Goal: Information Seeking & Learning: Compare options

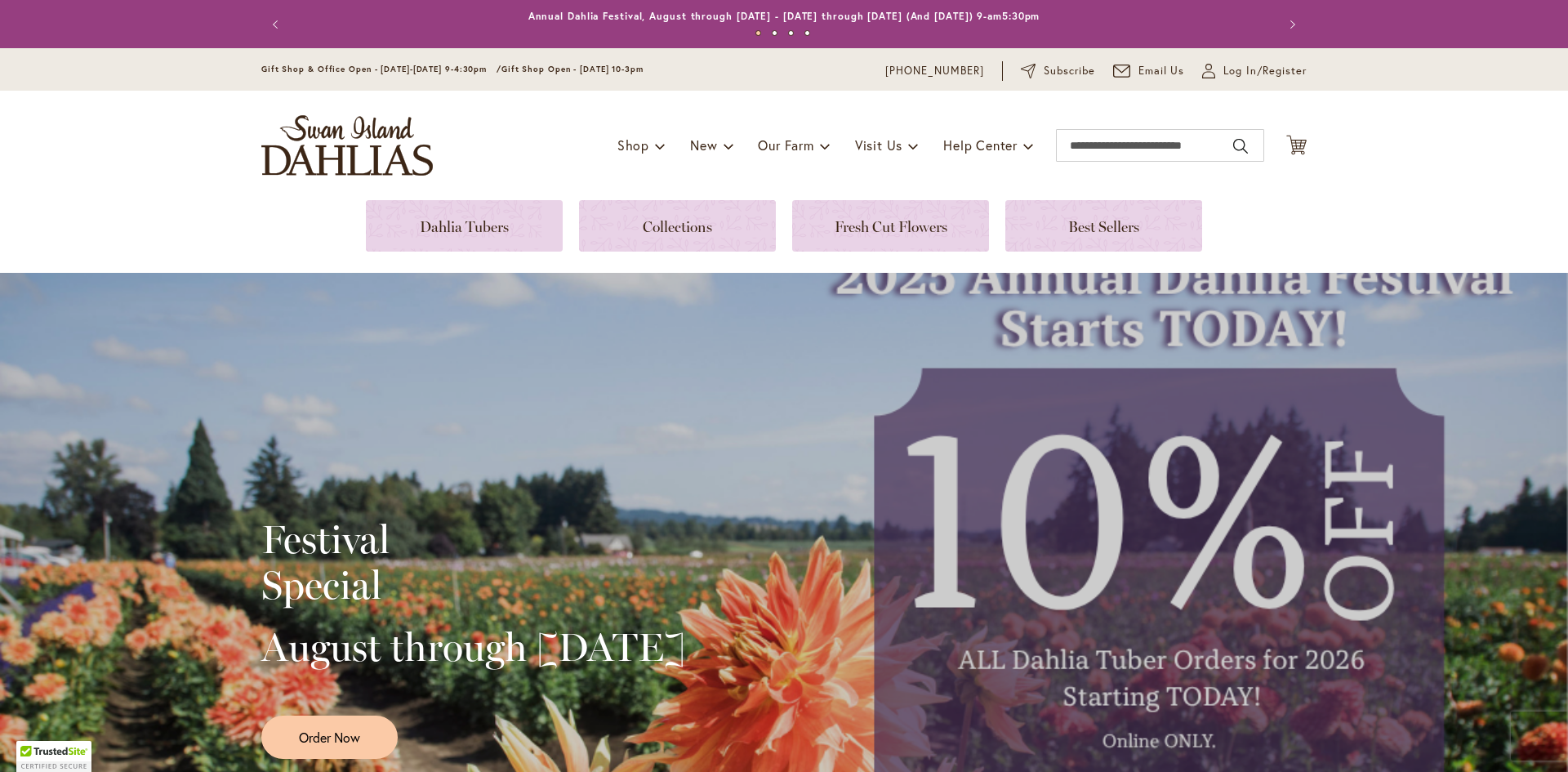
click at [483, 196] on div "Toggle Nav Shop Dahlia Tubers Collections Fresh Cut Dahlias Gardening Supplies …" at bounding box center [784, 145] width 1079 height 109
click at [488, 223] on link at bounding box center [465, 226] width 197 height 51
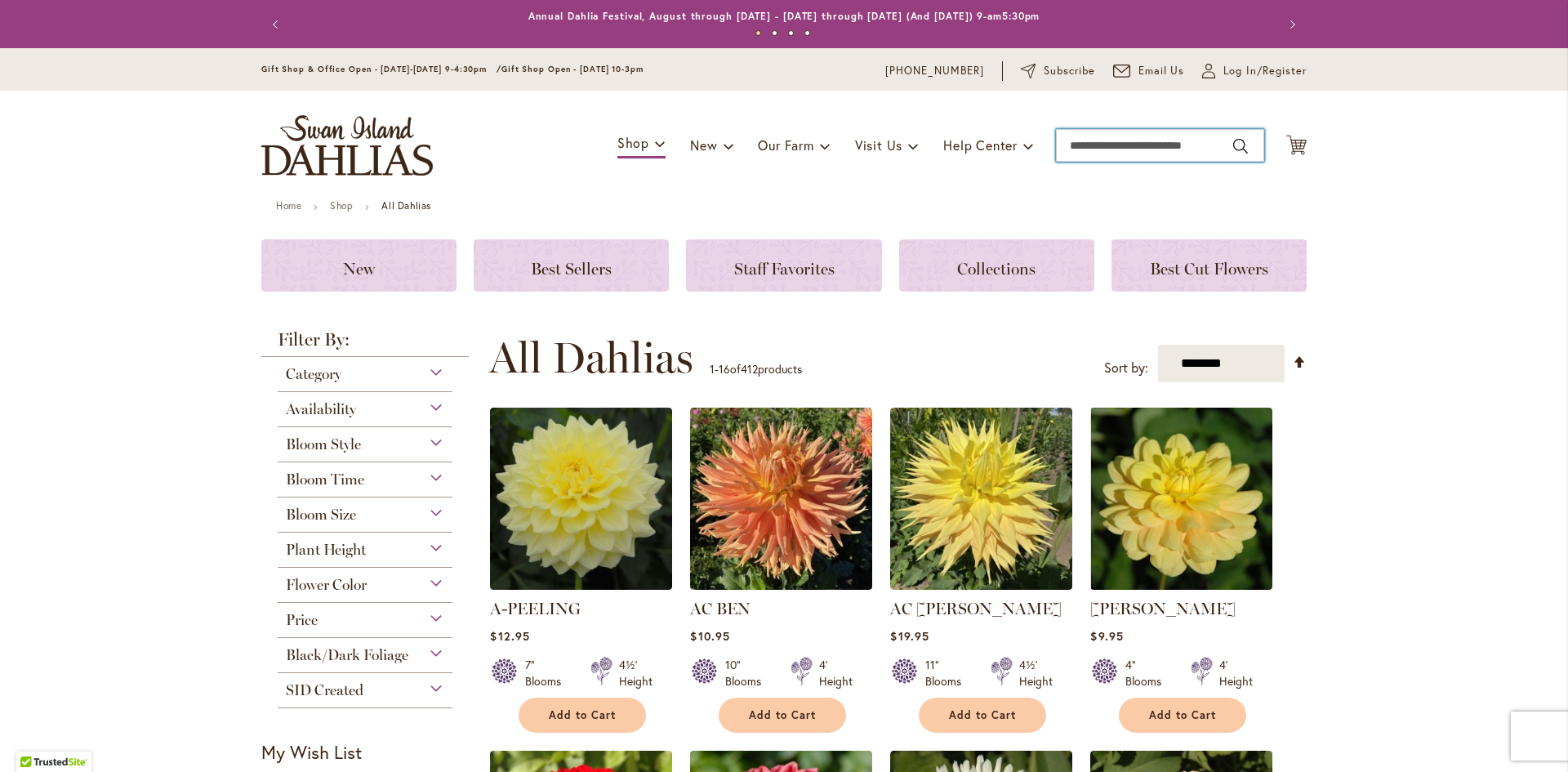
click at [1153, 144] on input "Search" at bounding box center [1160, 145] width 209 height 32
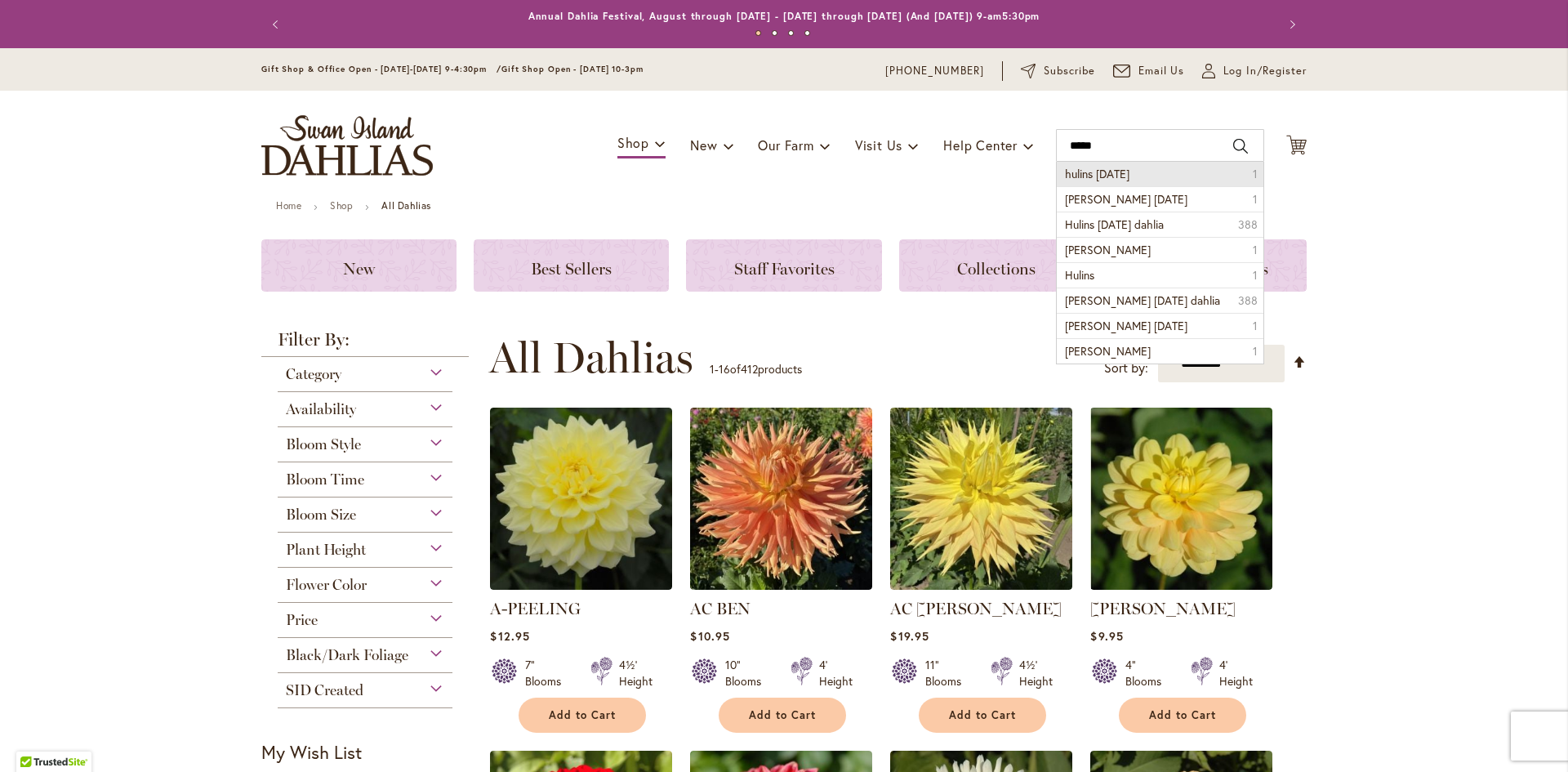
click at [1131, 179] on li "hulins carnival 1" at bounding box center [1160, 174] width 207 height 25
type input "**********"
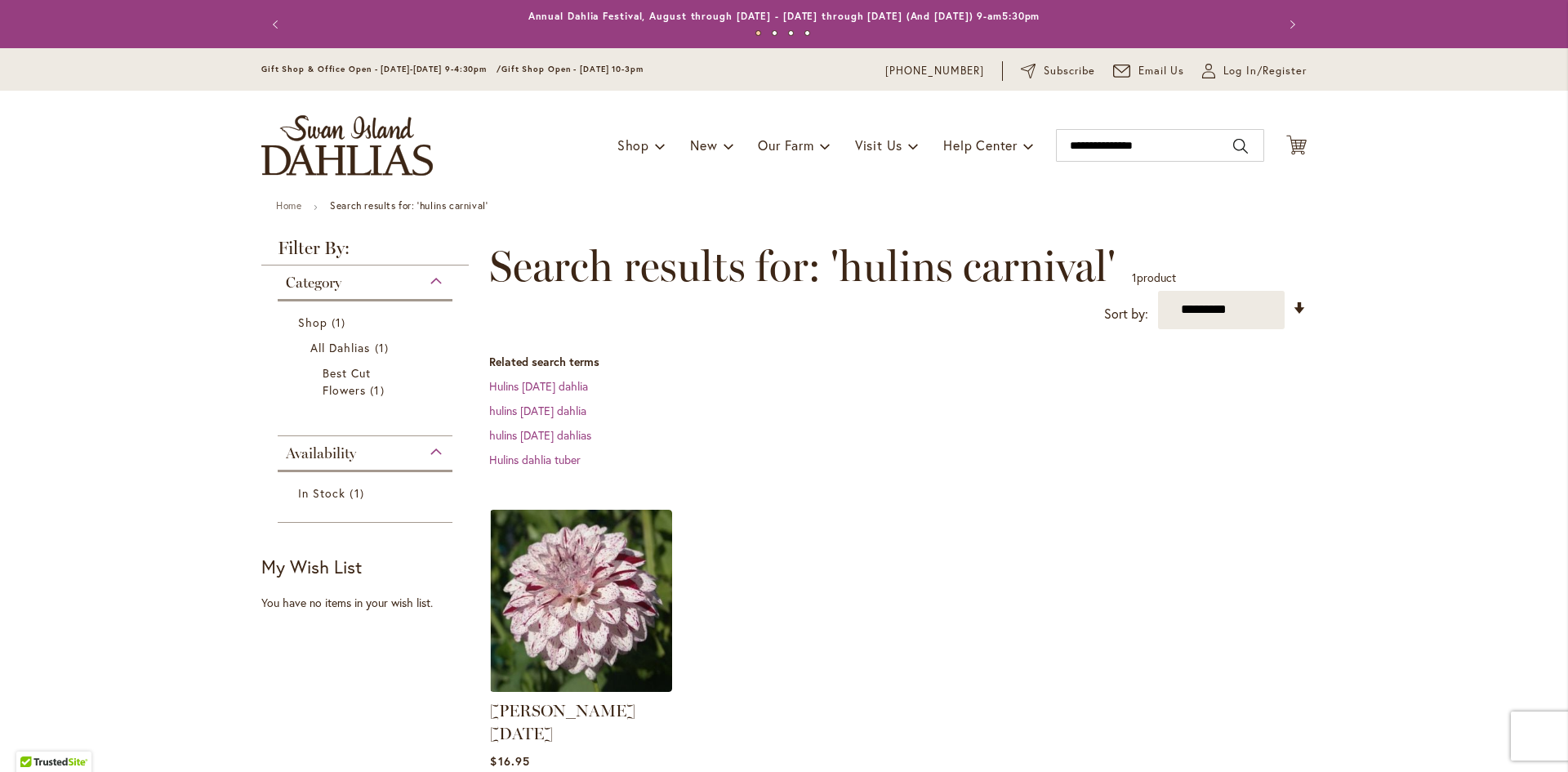
scroll to position [326, 0]
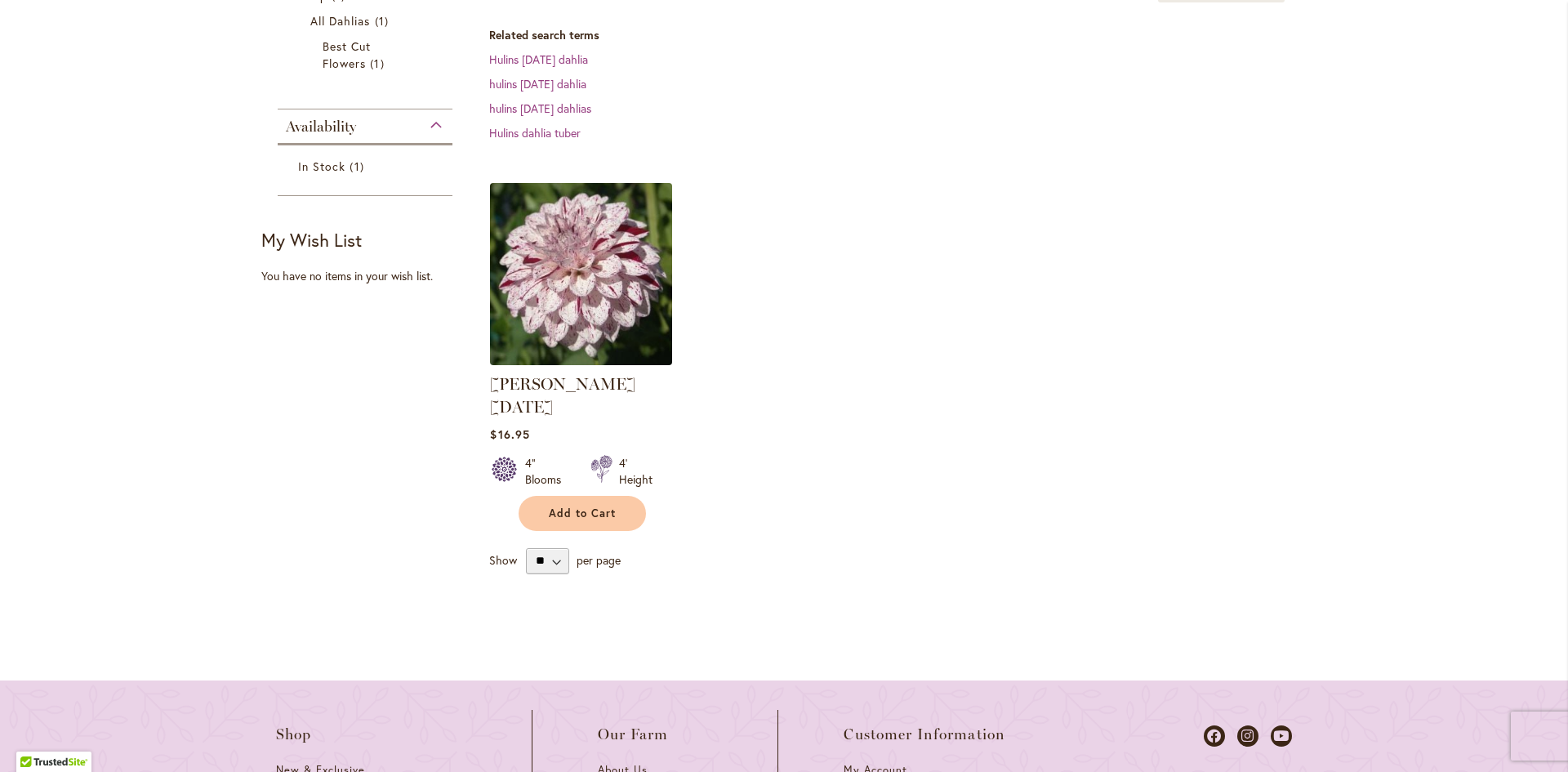
click at [618, 302] on img at bounding box center [581, 273] width 191 height 191
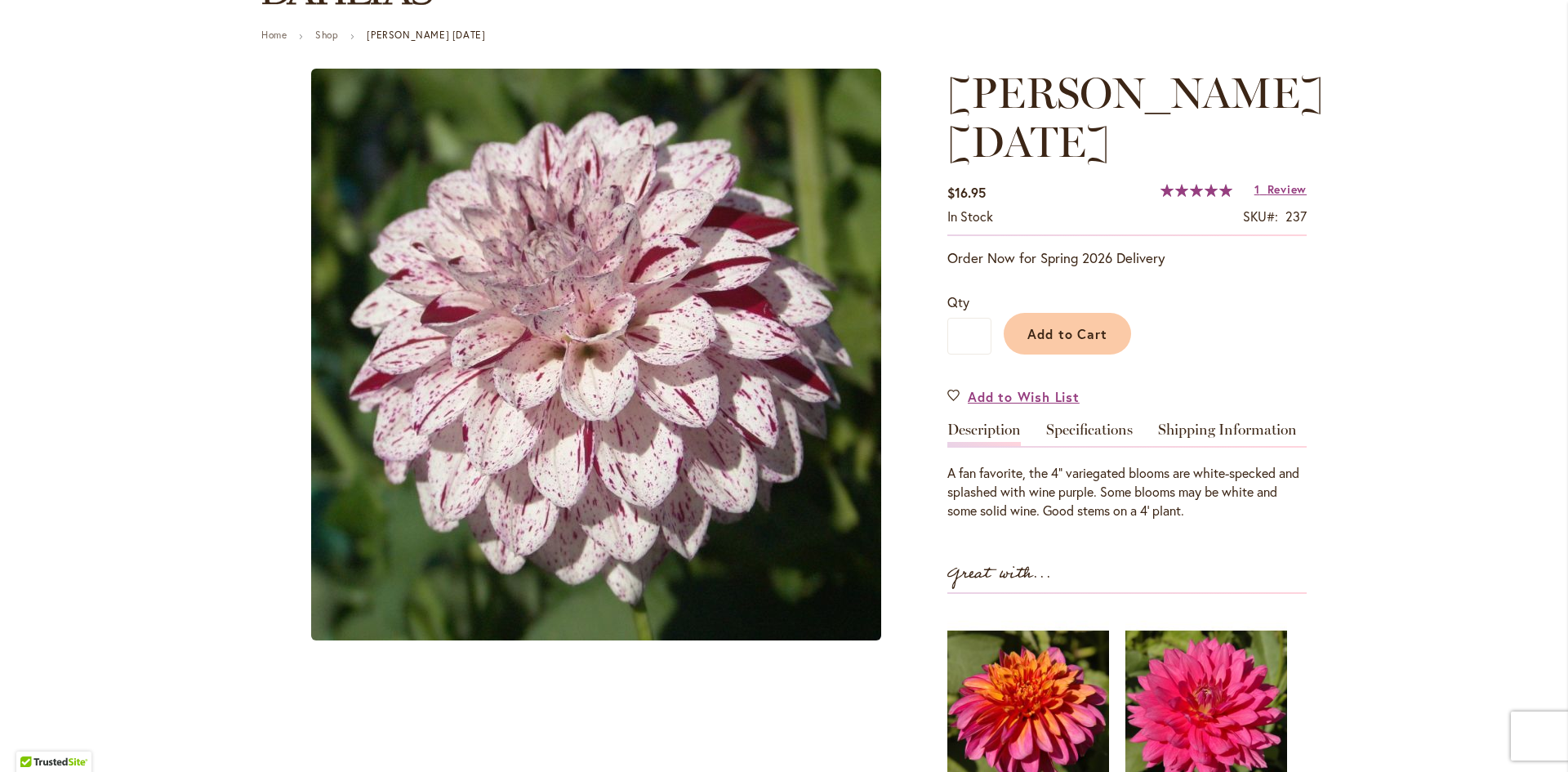
scroll to position [245, 0]
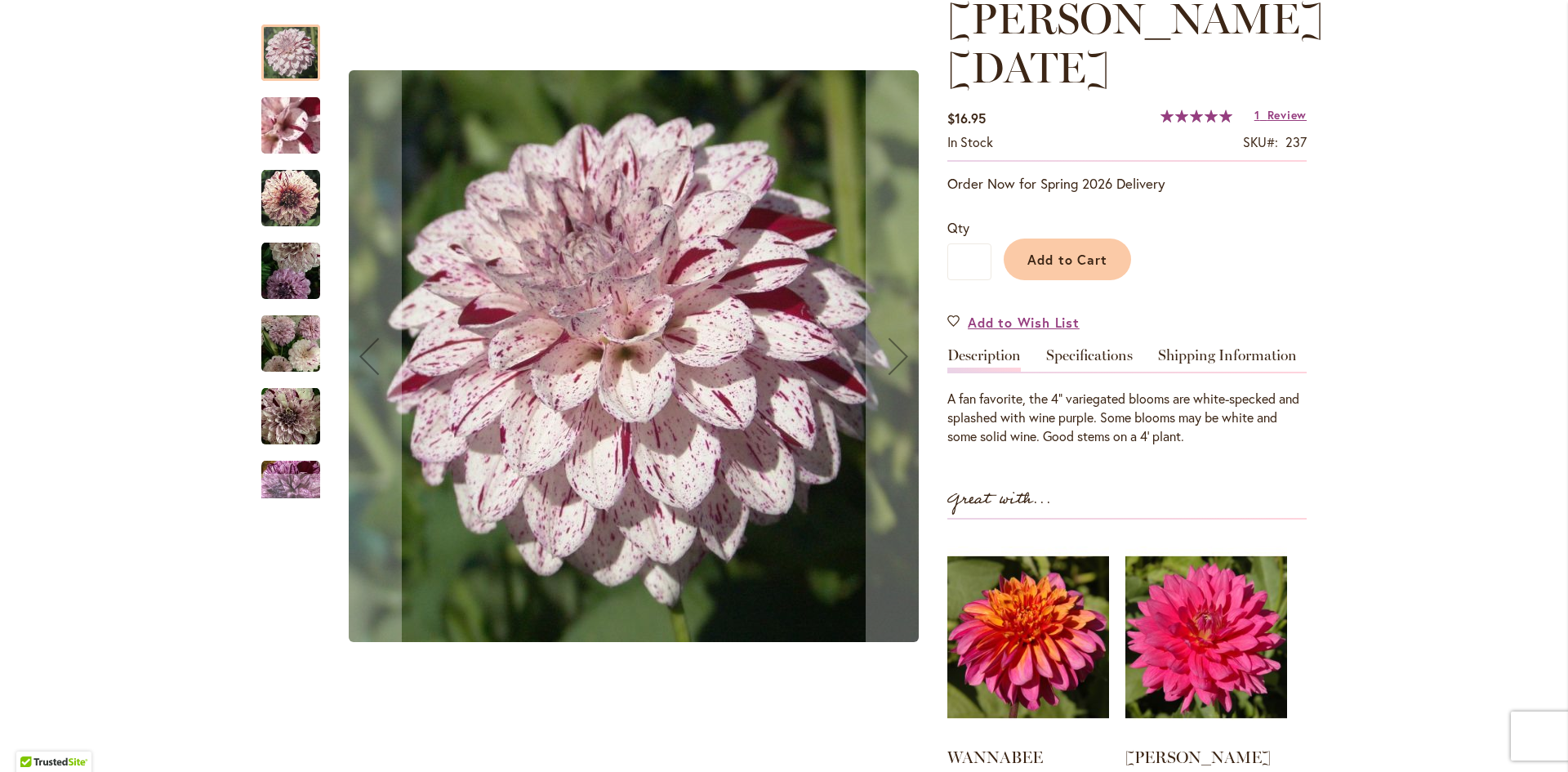
click at [300, 255] on img "HULIN'S CARNIVAL" at bounding box center [291, 271] width 59 height 59
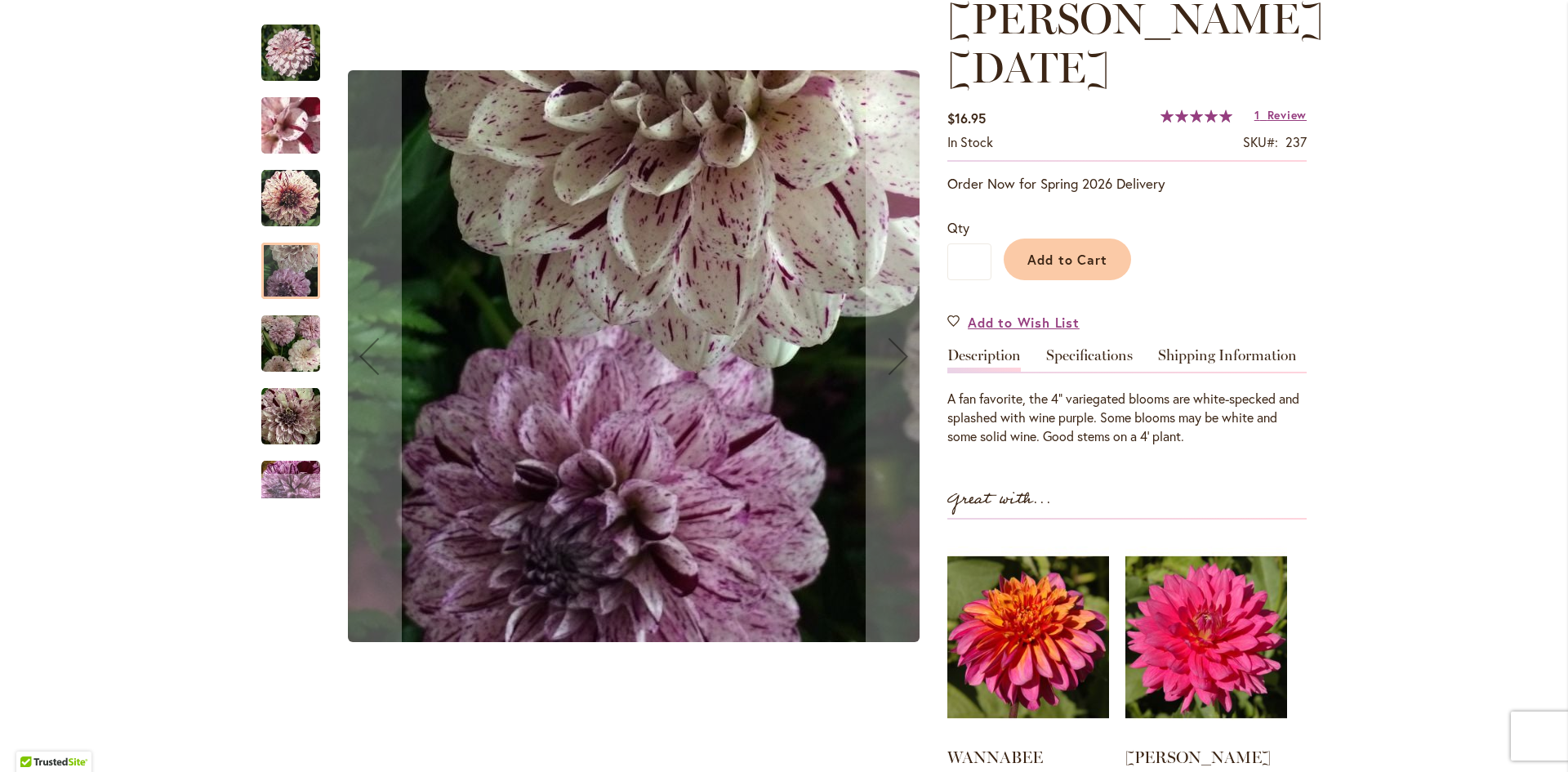
click at [303, 350] on img "HULIN'S CARNIVAL" at bounding box center [291, 343] width 59 height 63
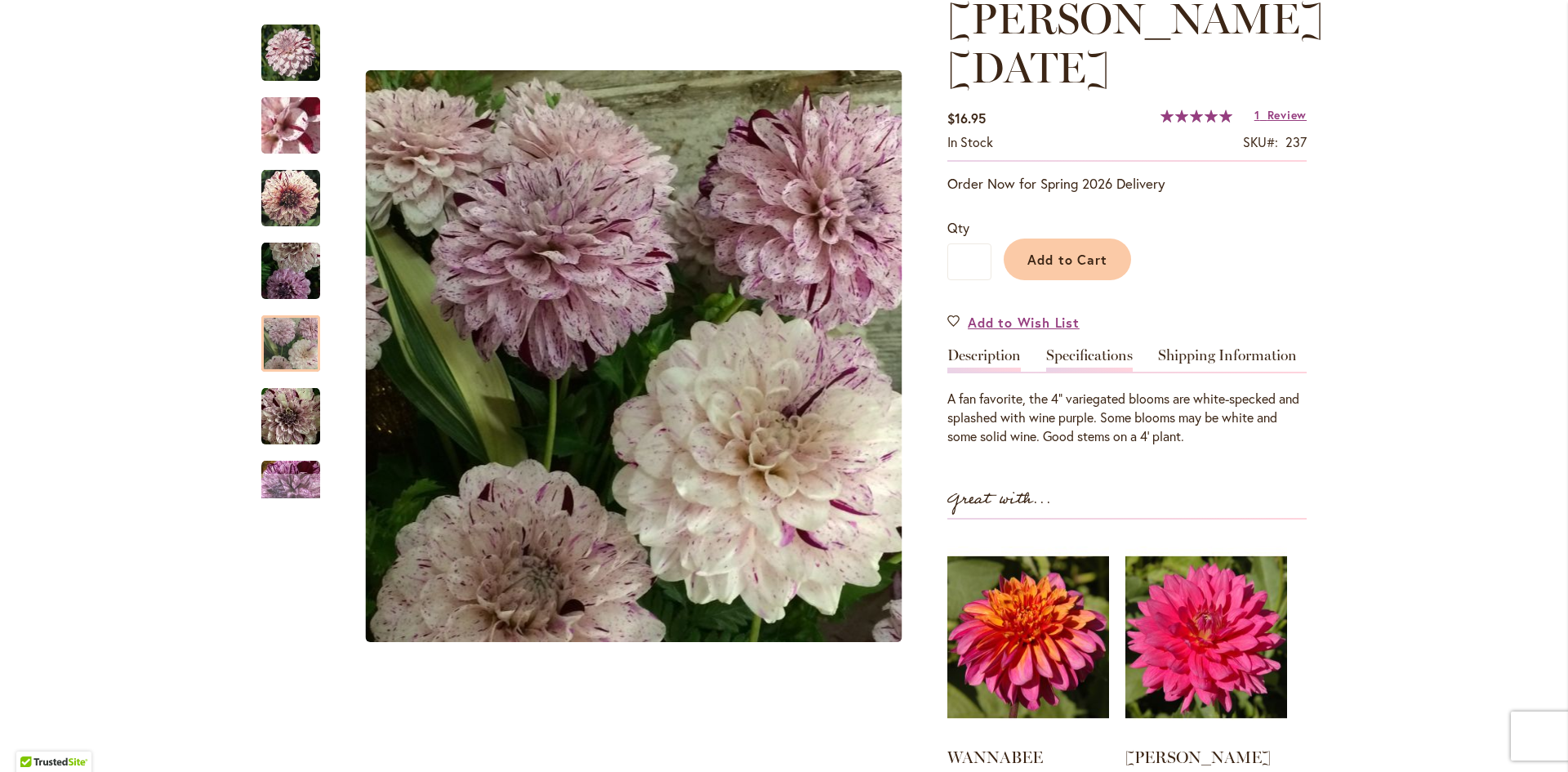
click at [1090, 362] on link "Specifications" at bounding box center [1089, 359] width 86 height 24
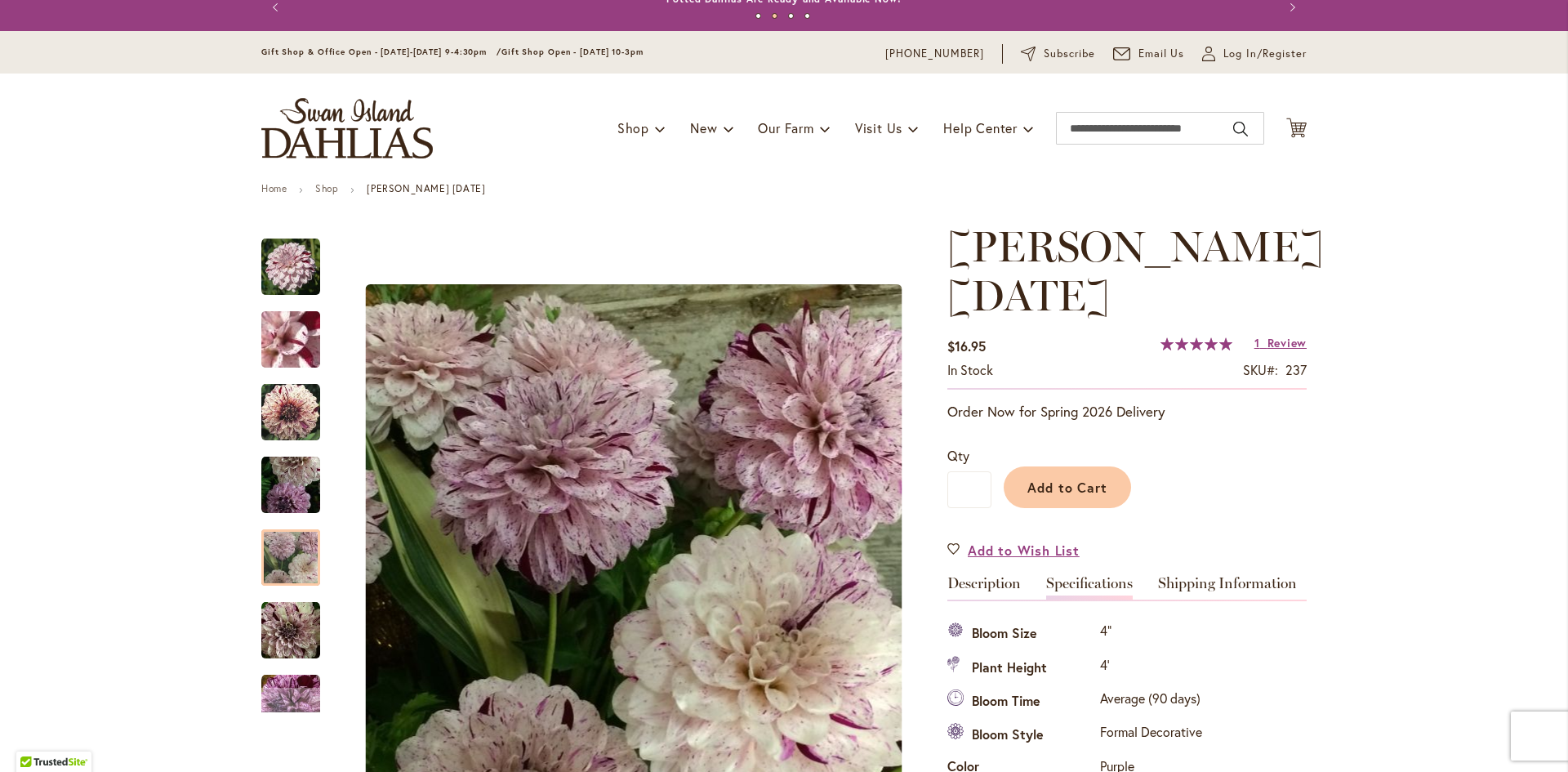
scroll to position [0, 0]
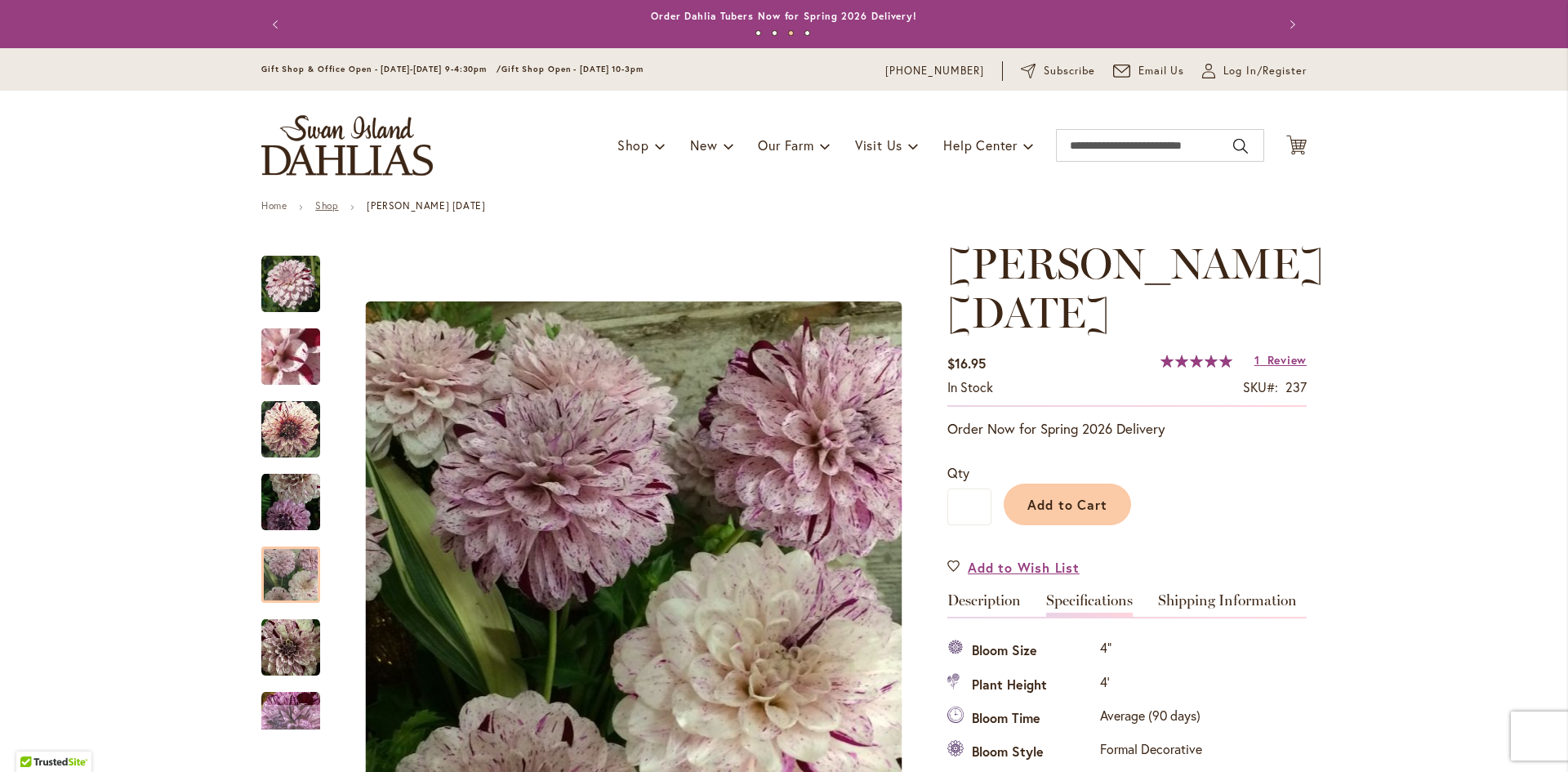
click at [325, 199] on link "Shop" at bounding box center [326, 205] width 23 height 12
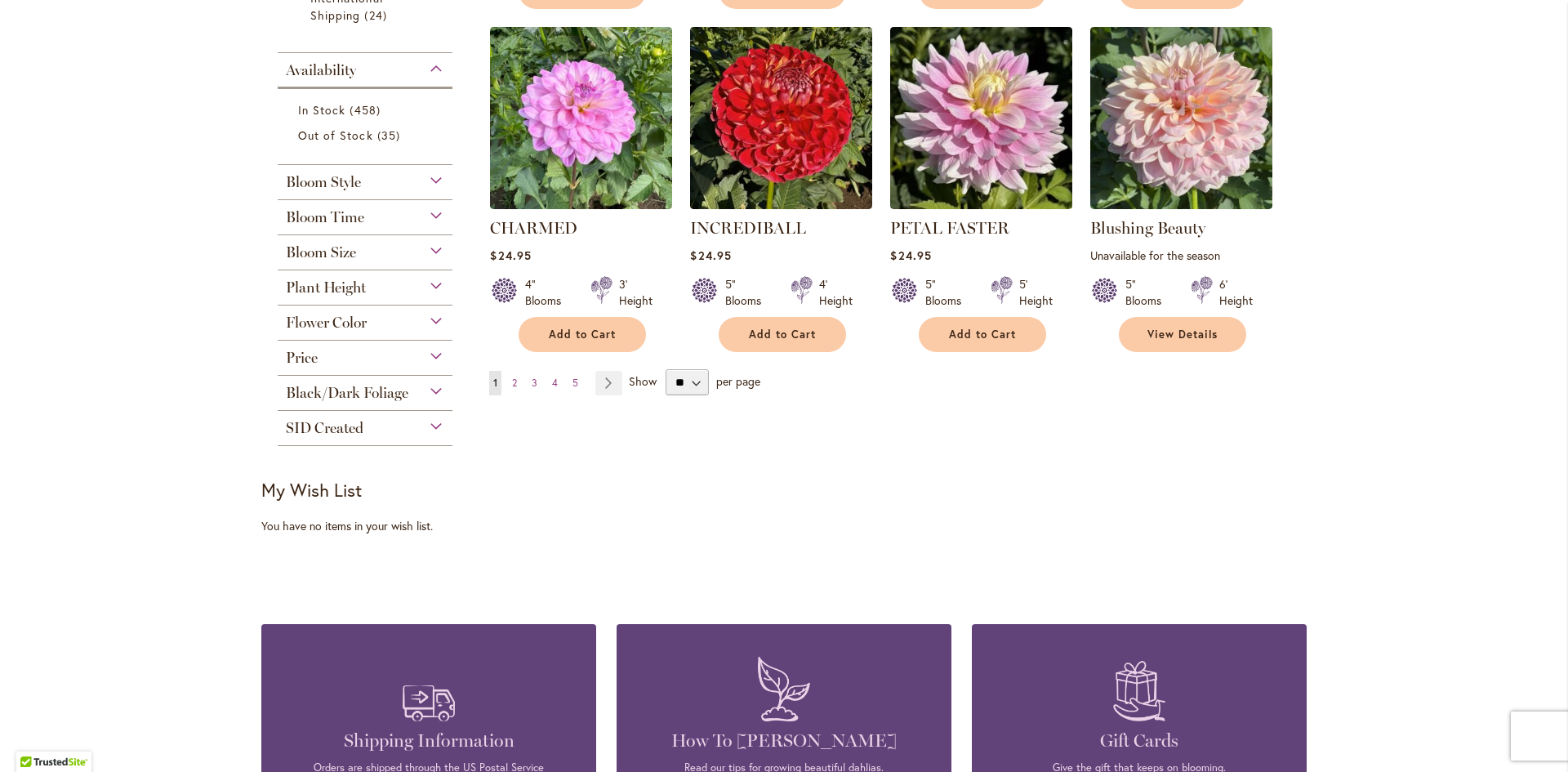
scroll to position [1307, 0]
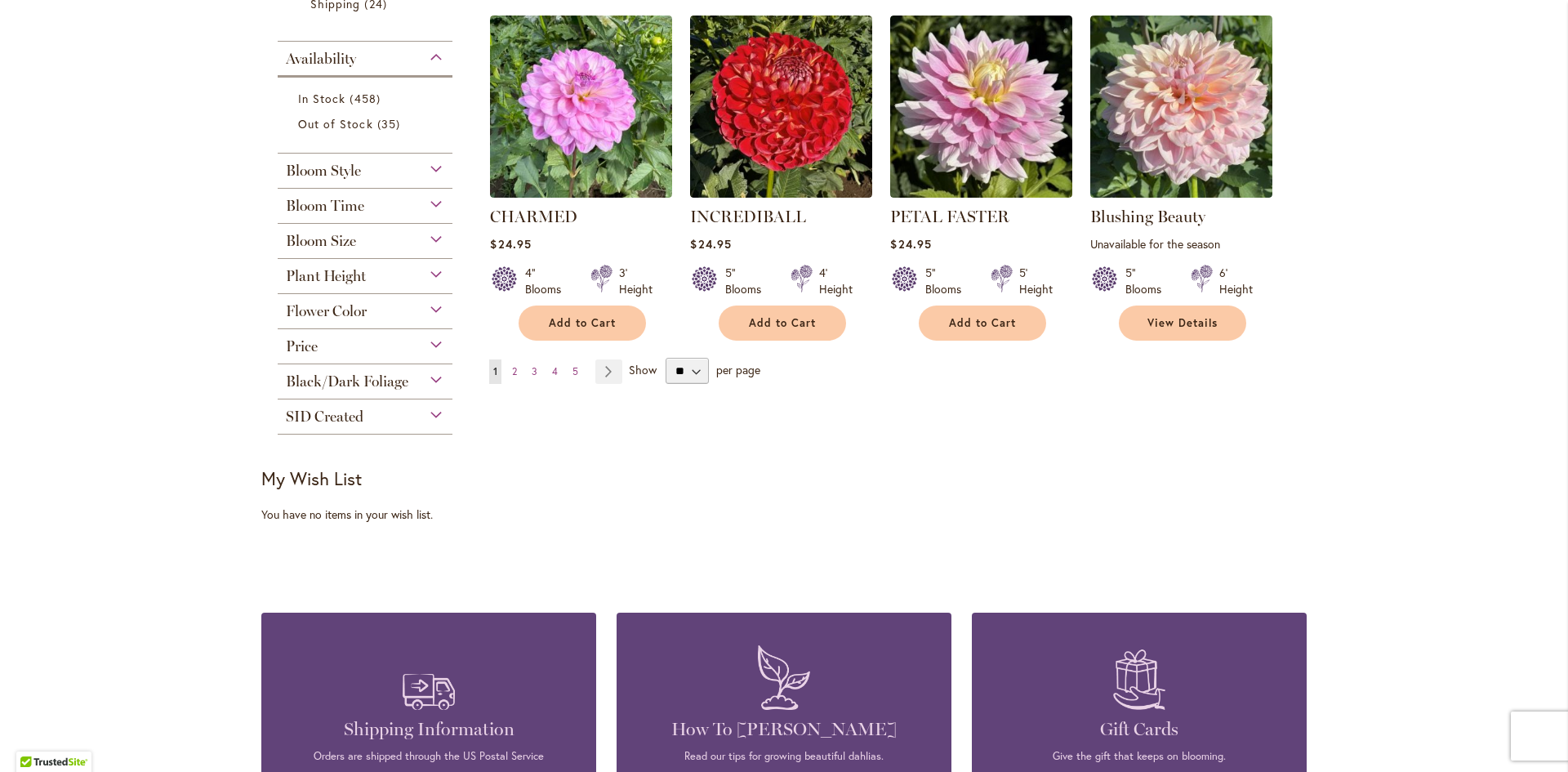
click at [293, 164] on span "Bloom Style" at bounding box center [323, 170] width 75 height 18
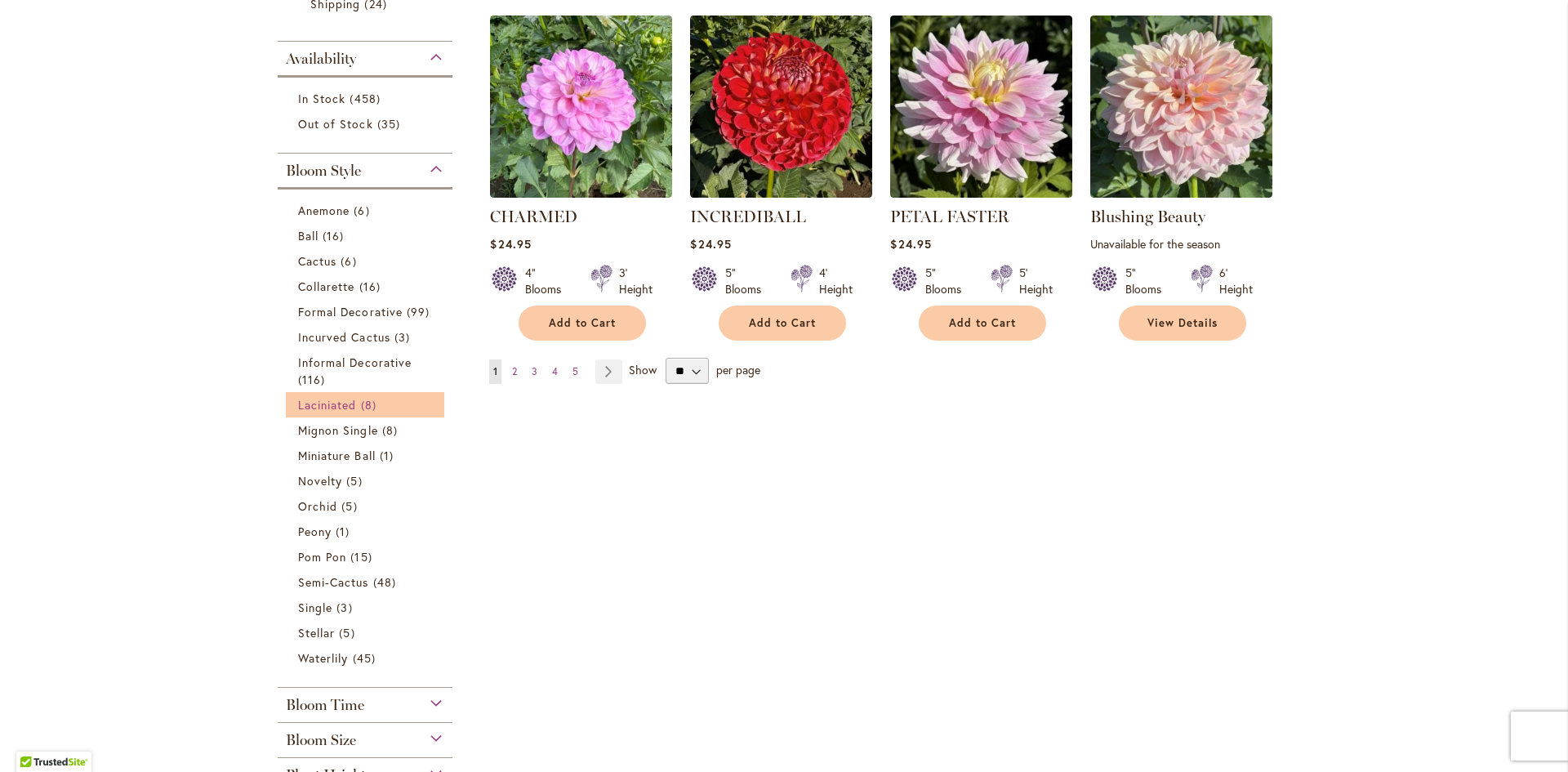
click at [341, 404] on span "Laciniated" at bounding box center [327, 404] width 59 height 15
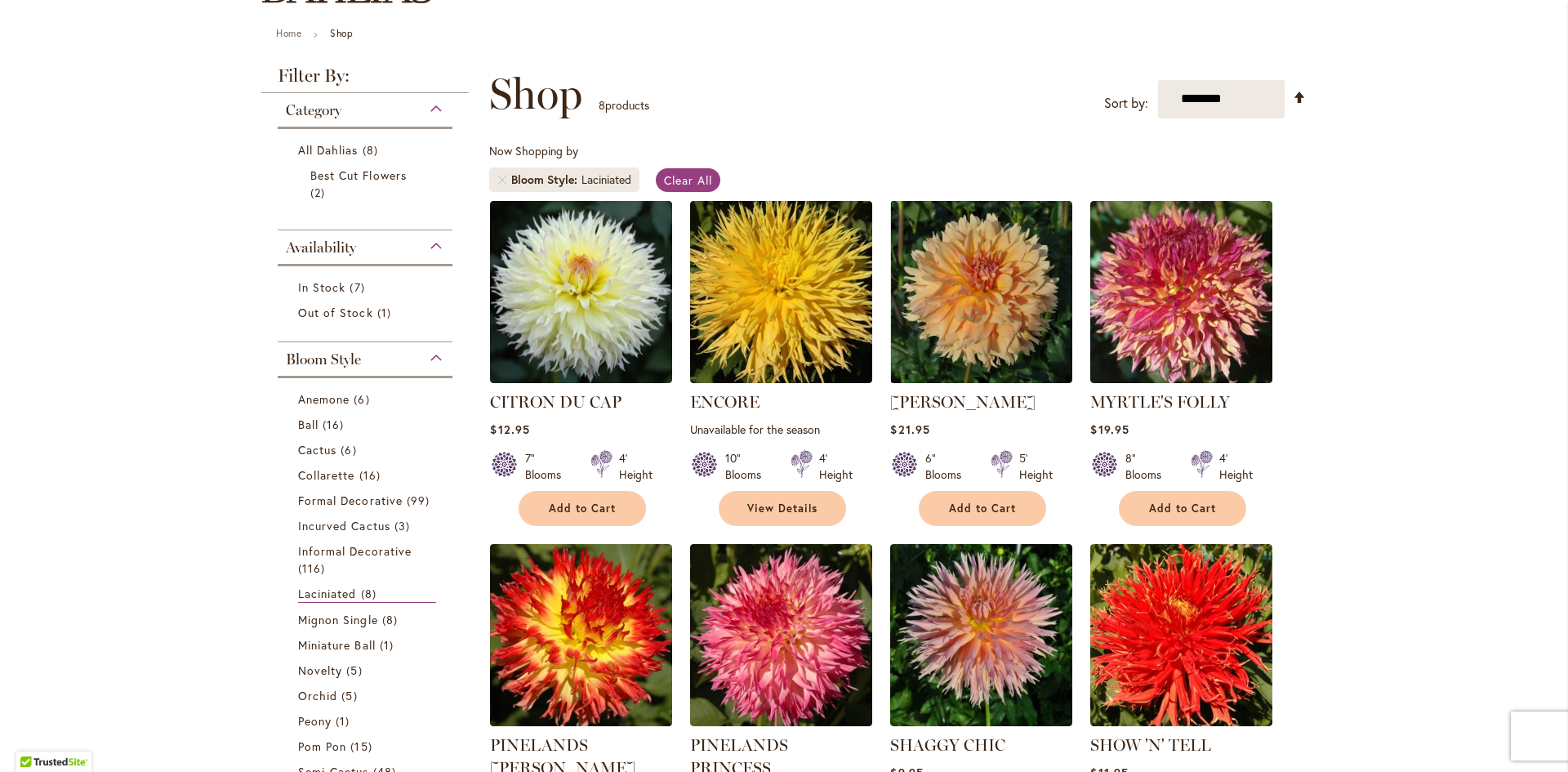
scroll to position [163, 0]
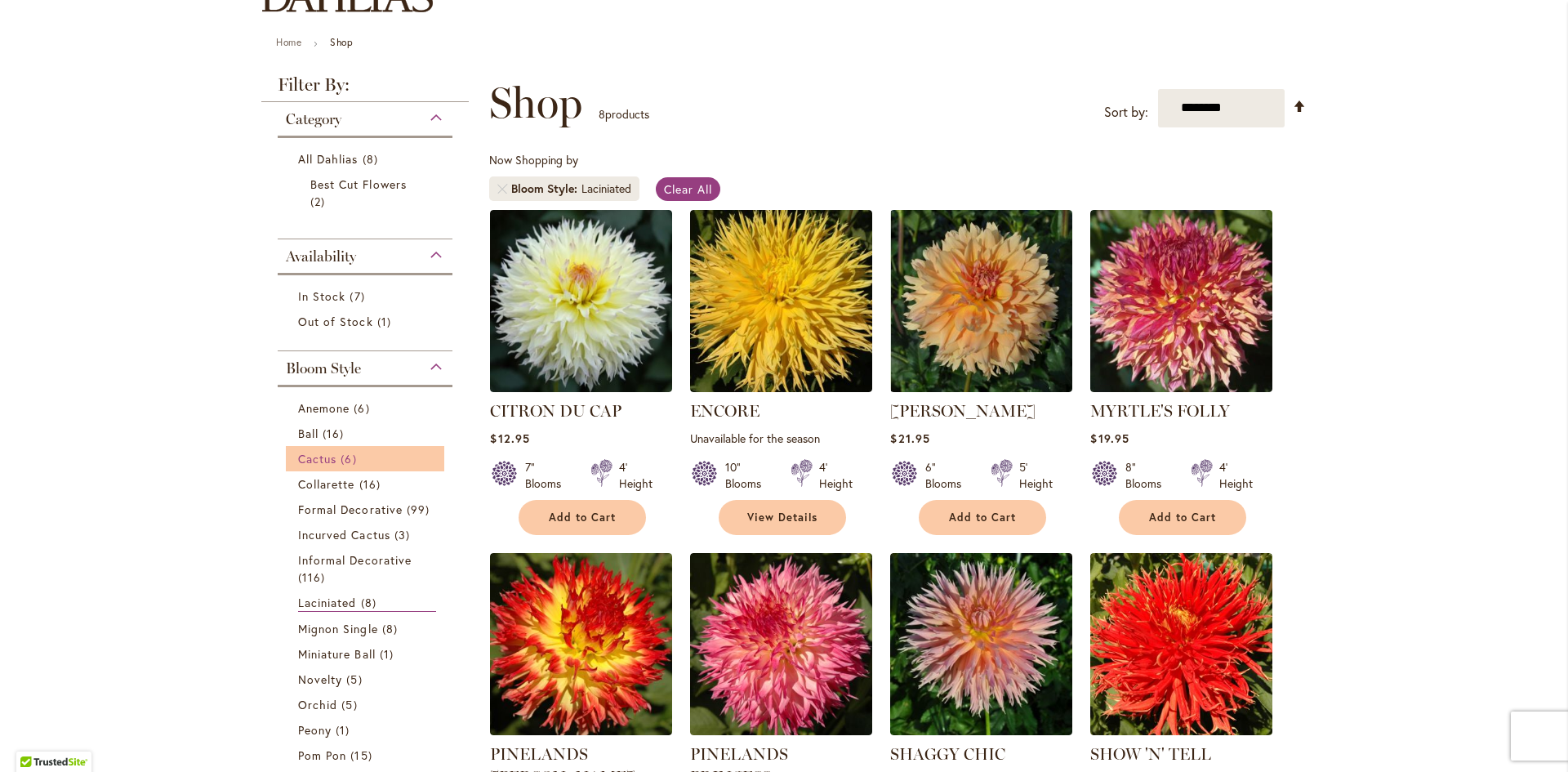
click at [341, 452] on span "6 items" at bounding box center [350, 458] width 20 height 17
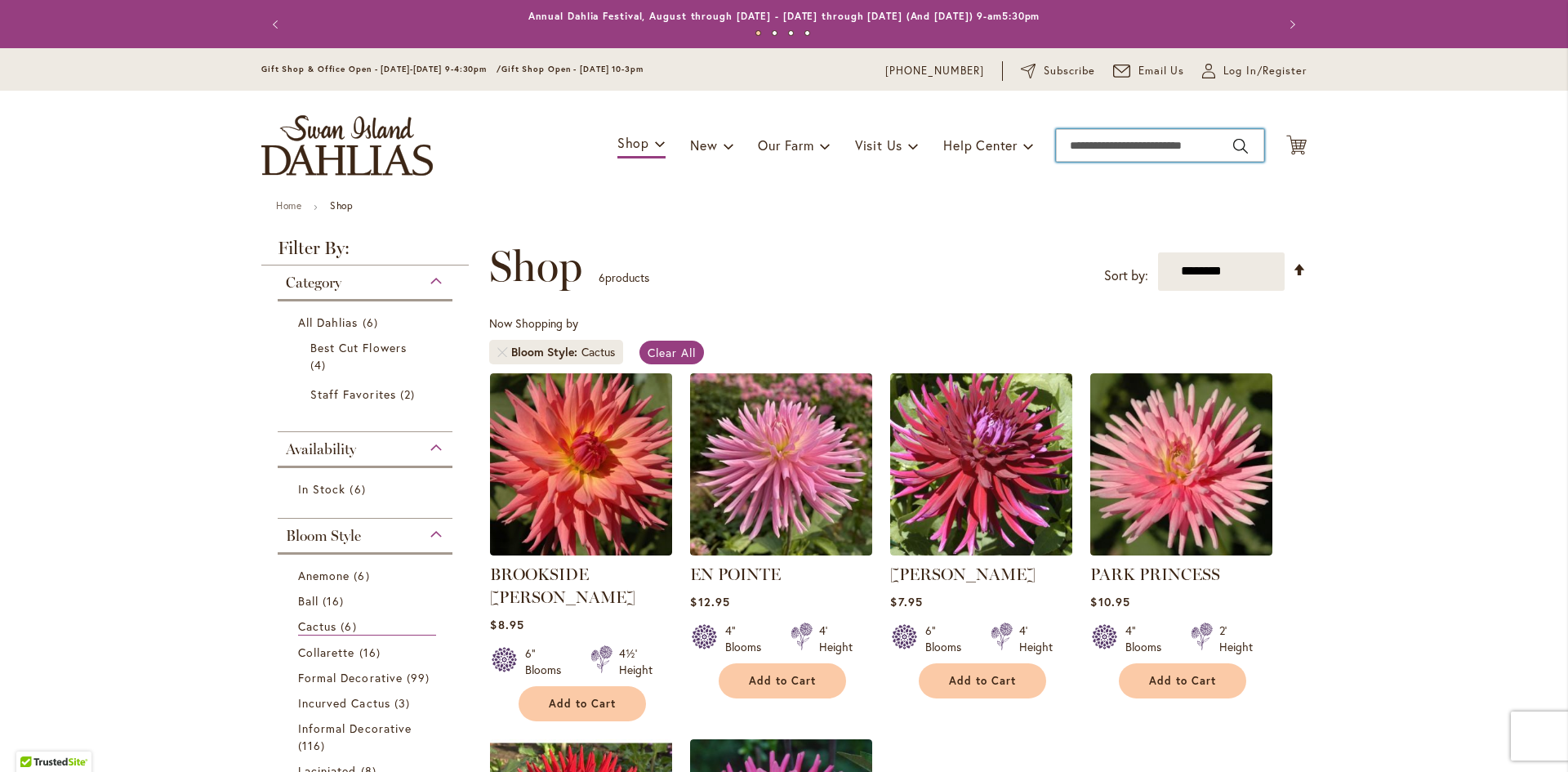
click at [1107, 150] on input "Search" at bounding box center [1160, 145] width 209 height 32
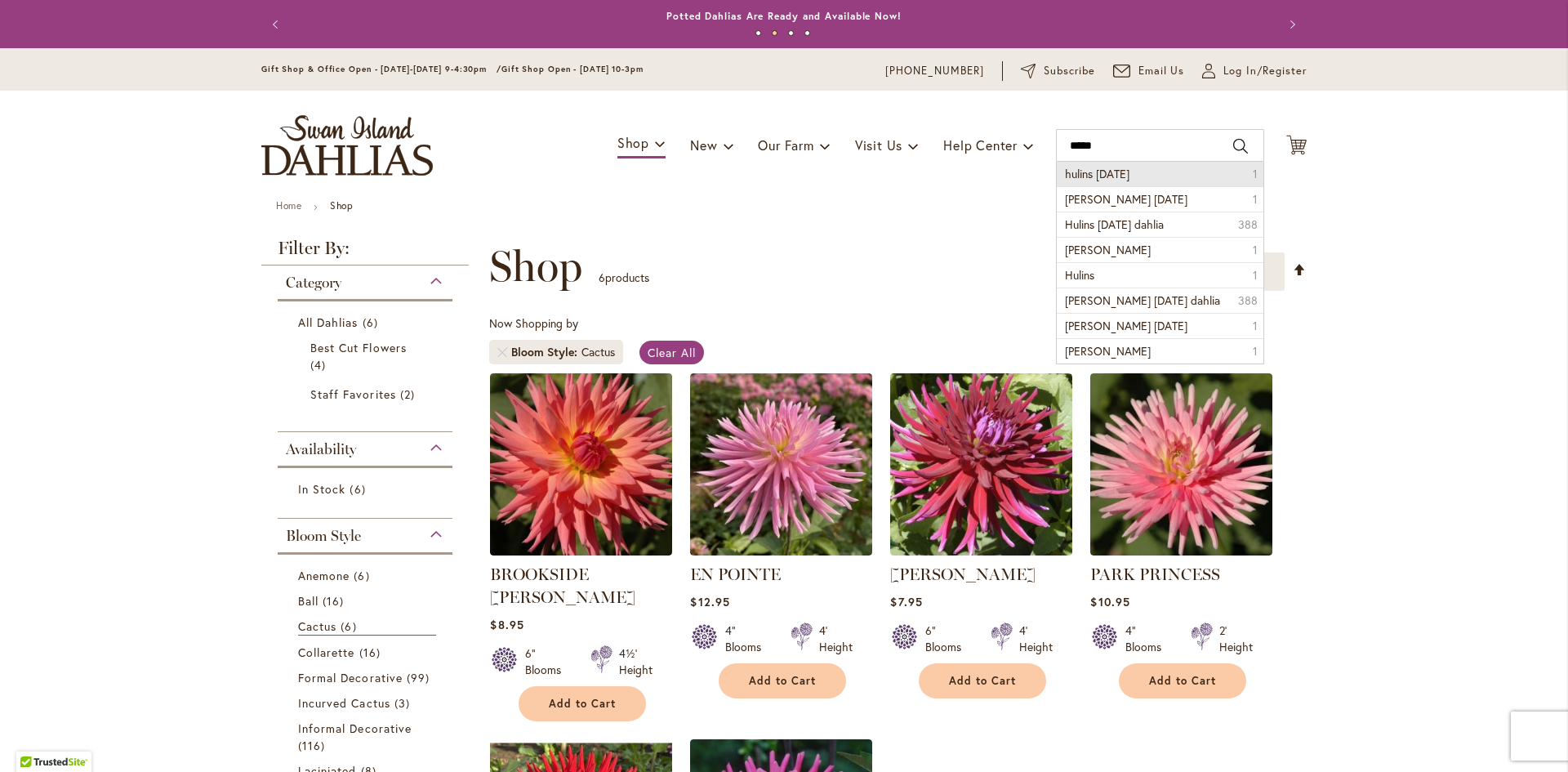
click at [1142, 175] on li "hulins carnival 1" at bounding box center [1160, 174] width 207 height 25
type input "**********"
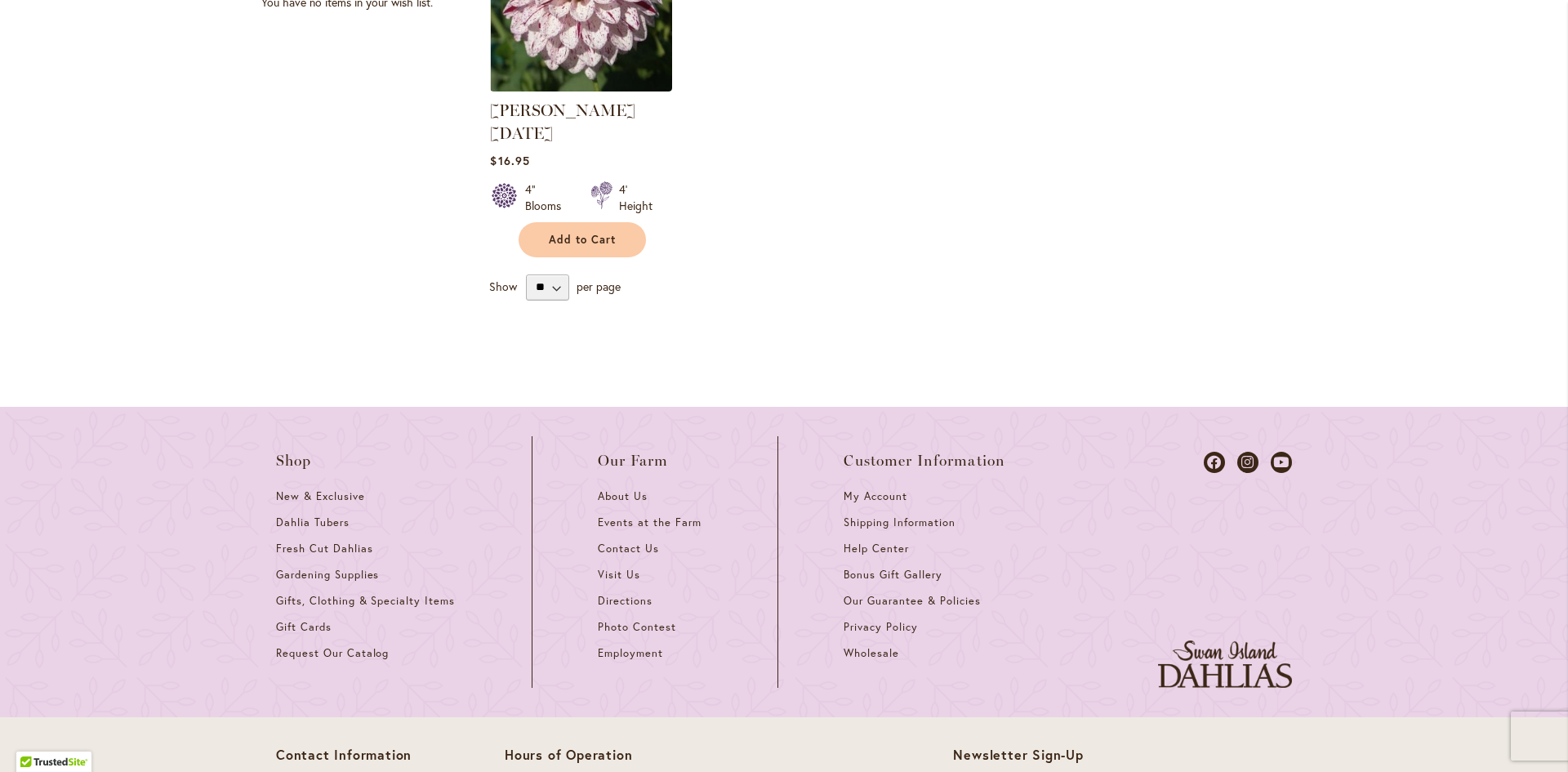
scroll to position [572, 0]
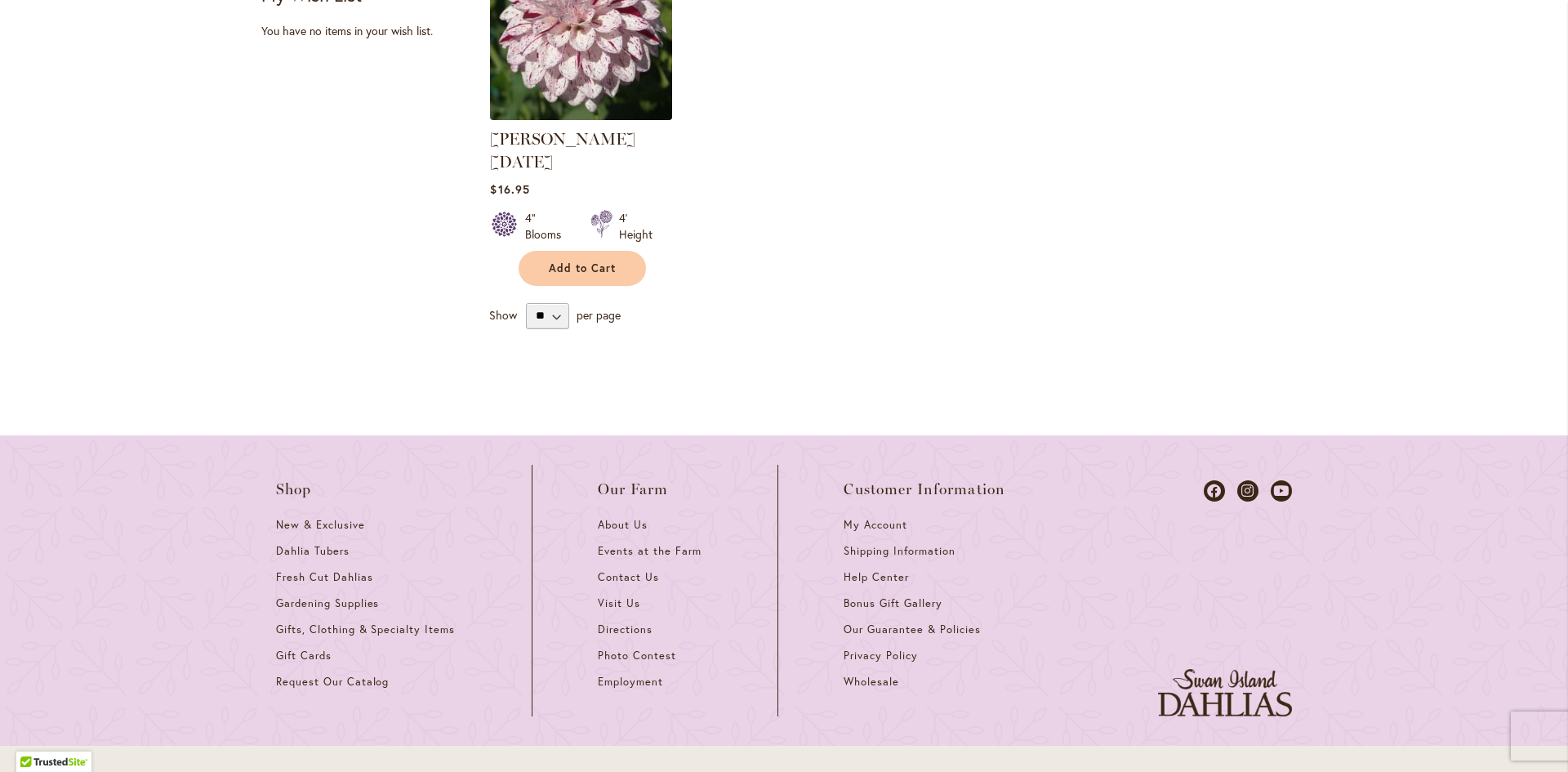
click at [590, 85] on img at bounding box center [581, 28] width 191 height 191
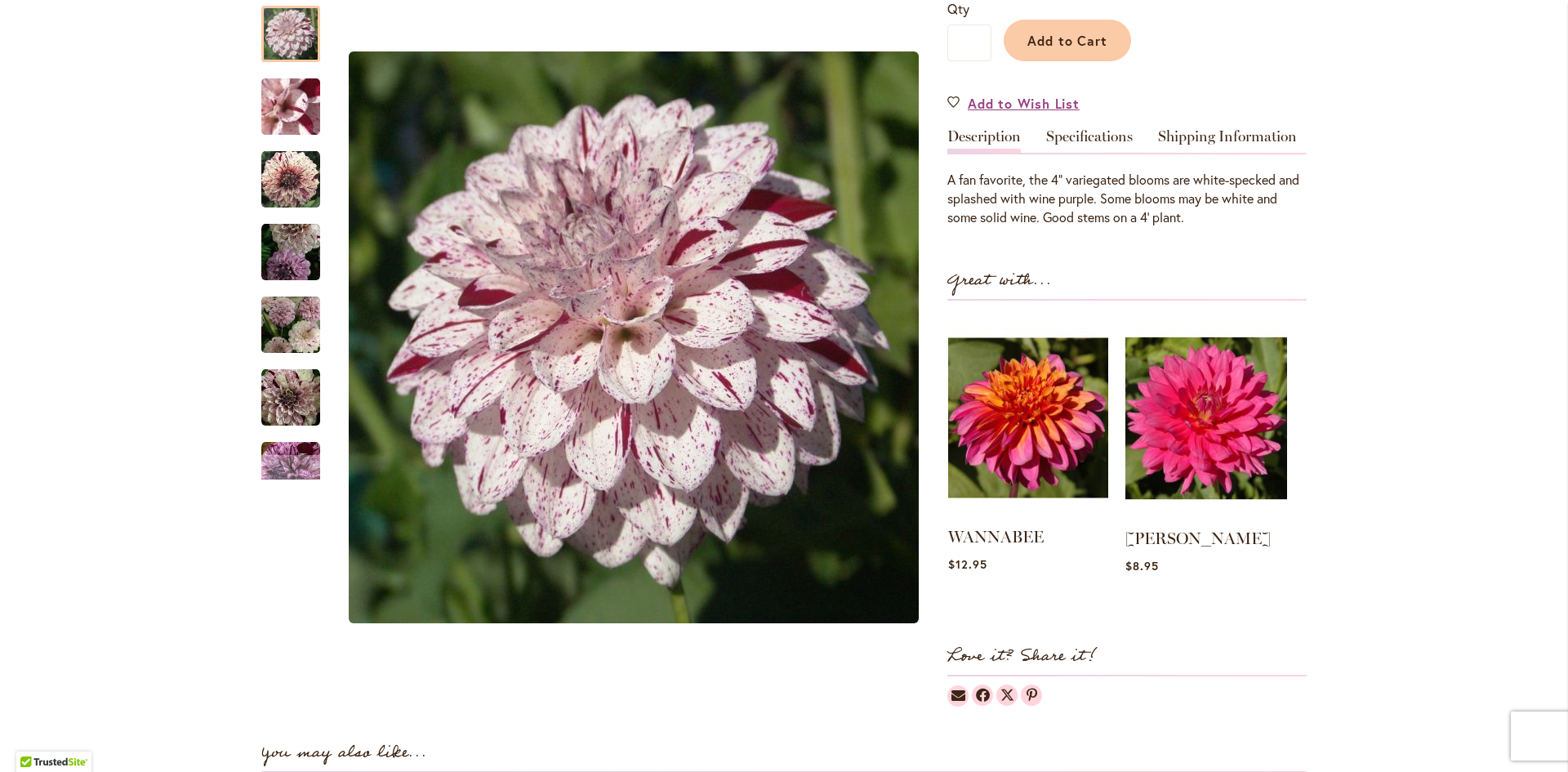
scroll to position [490, 0]
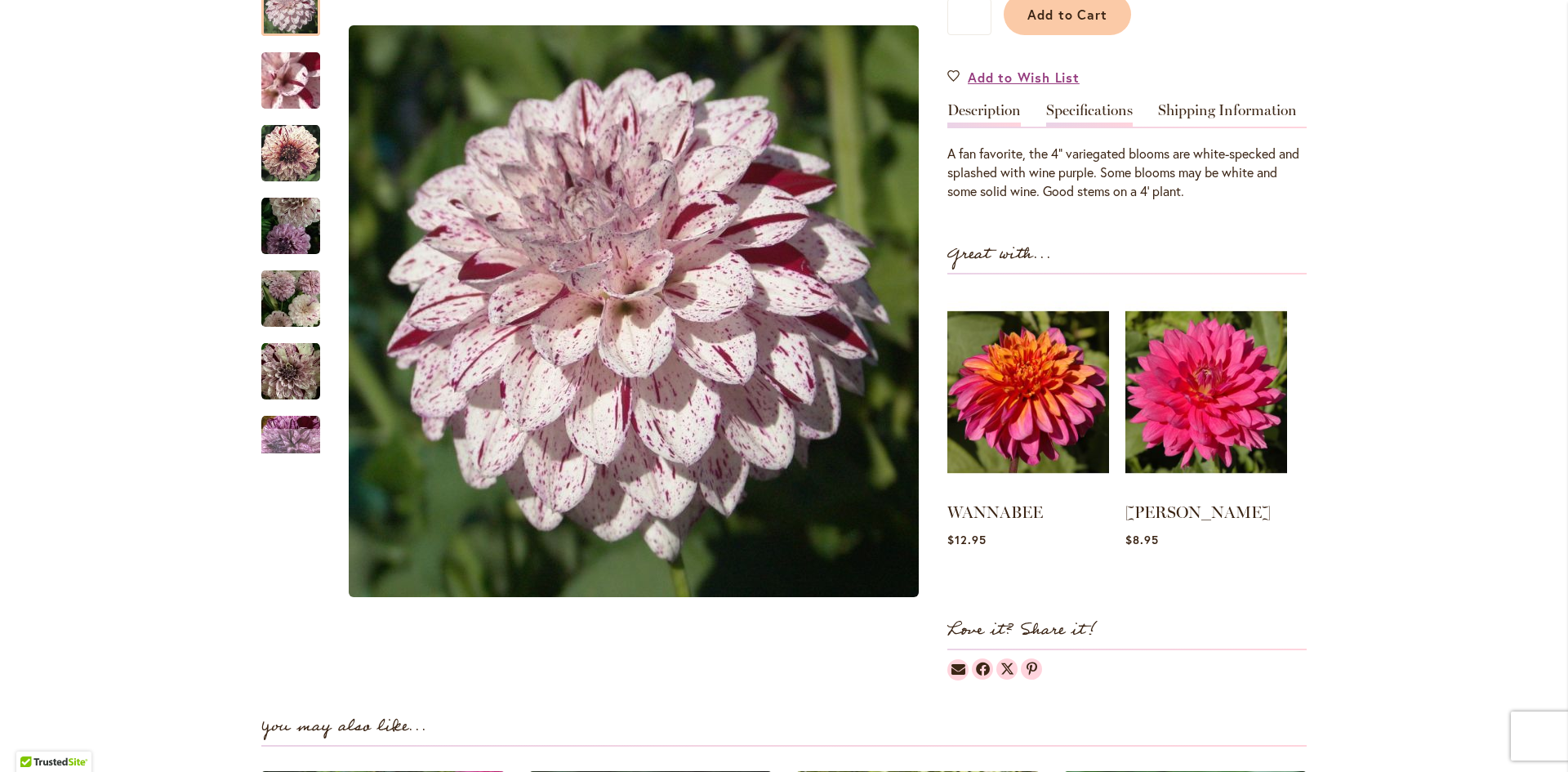
click at [1085, 111] on link "Specifications" at bounding box center [1089, 114] width 86 height 24
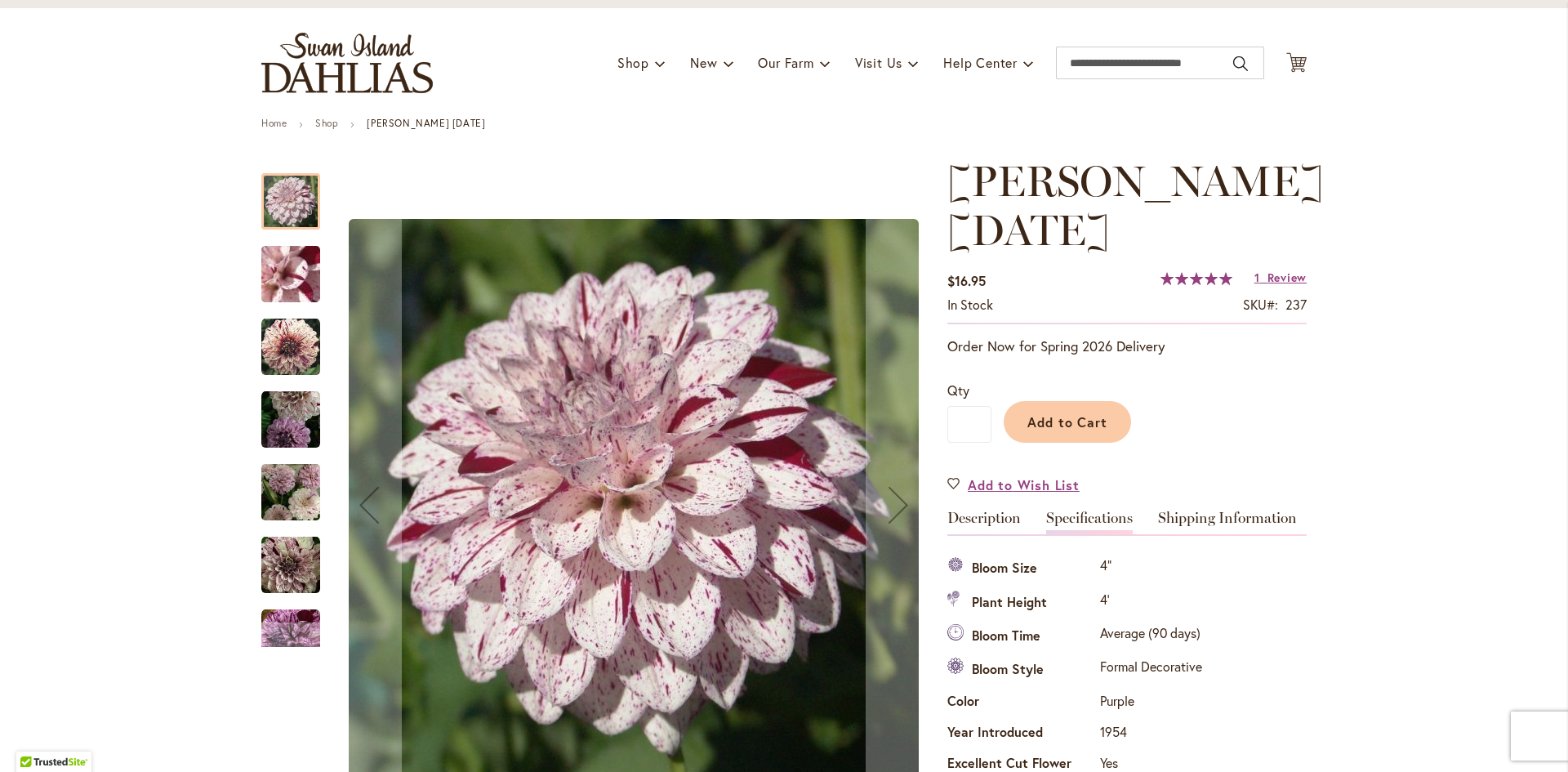
scroll to position [0, 0]
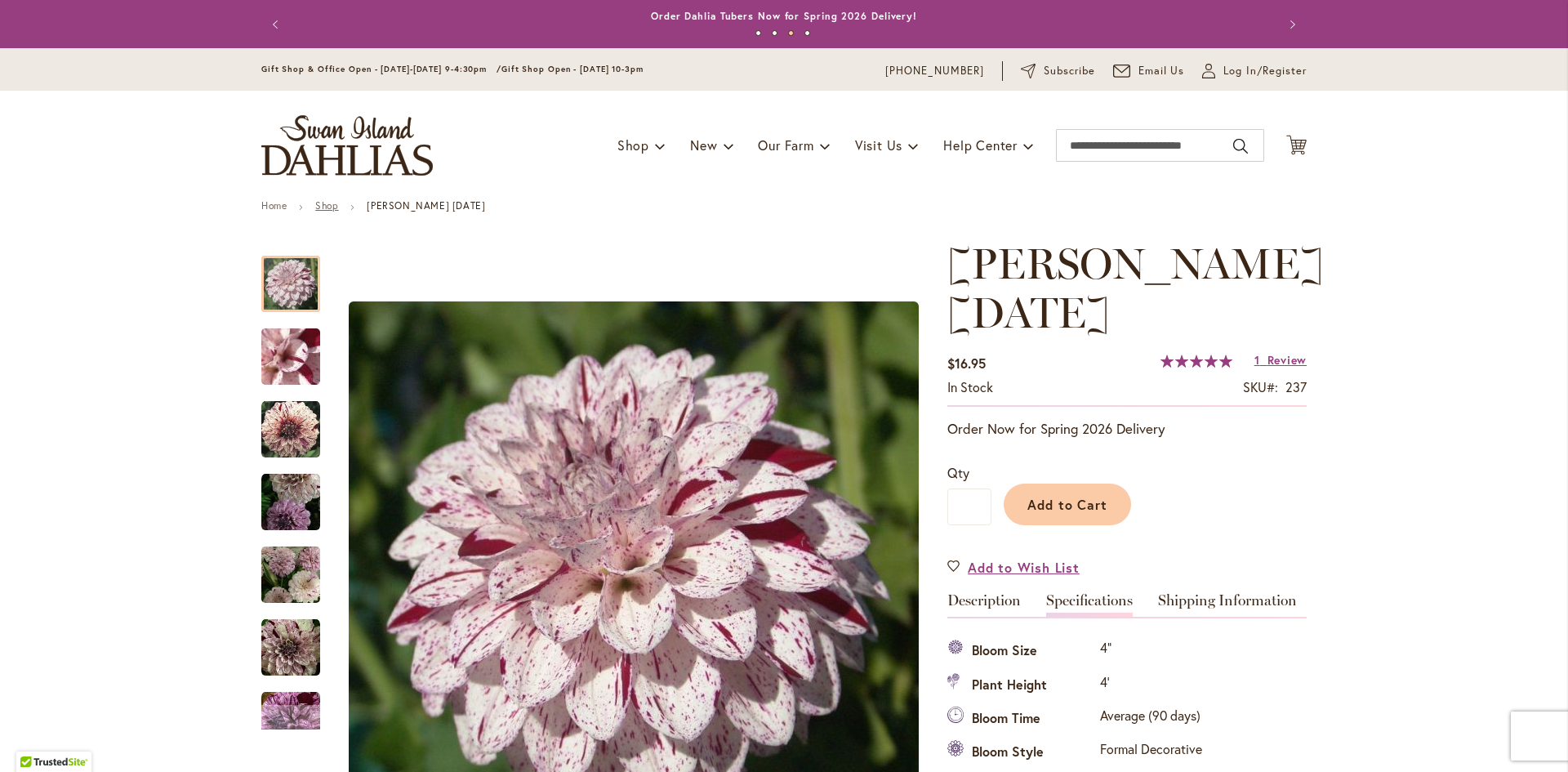
click at [315, 209] on link "Shop" at bounding box center [326, 205] width 23 height 12
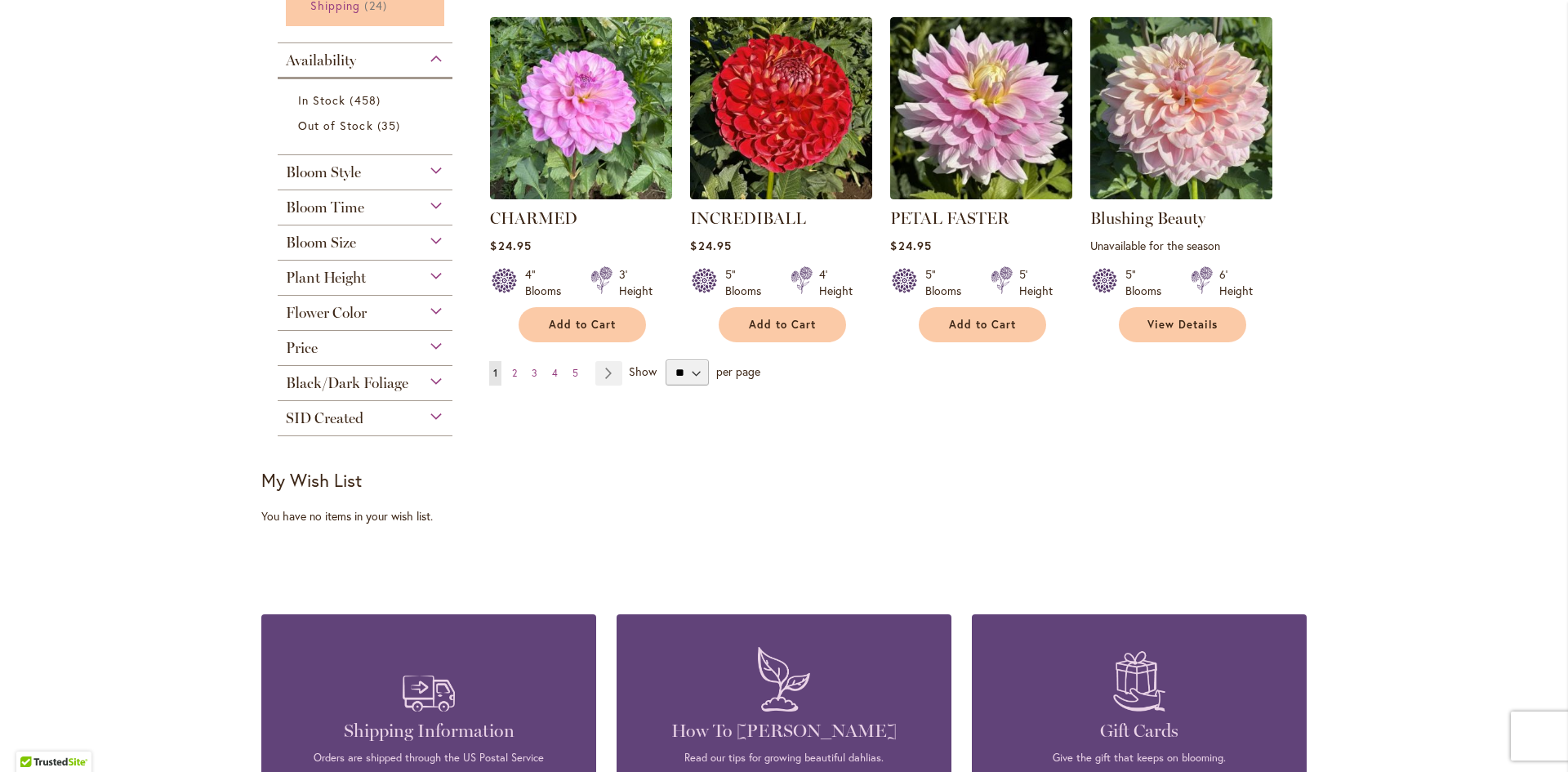
scroll to position [1307, 0]
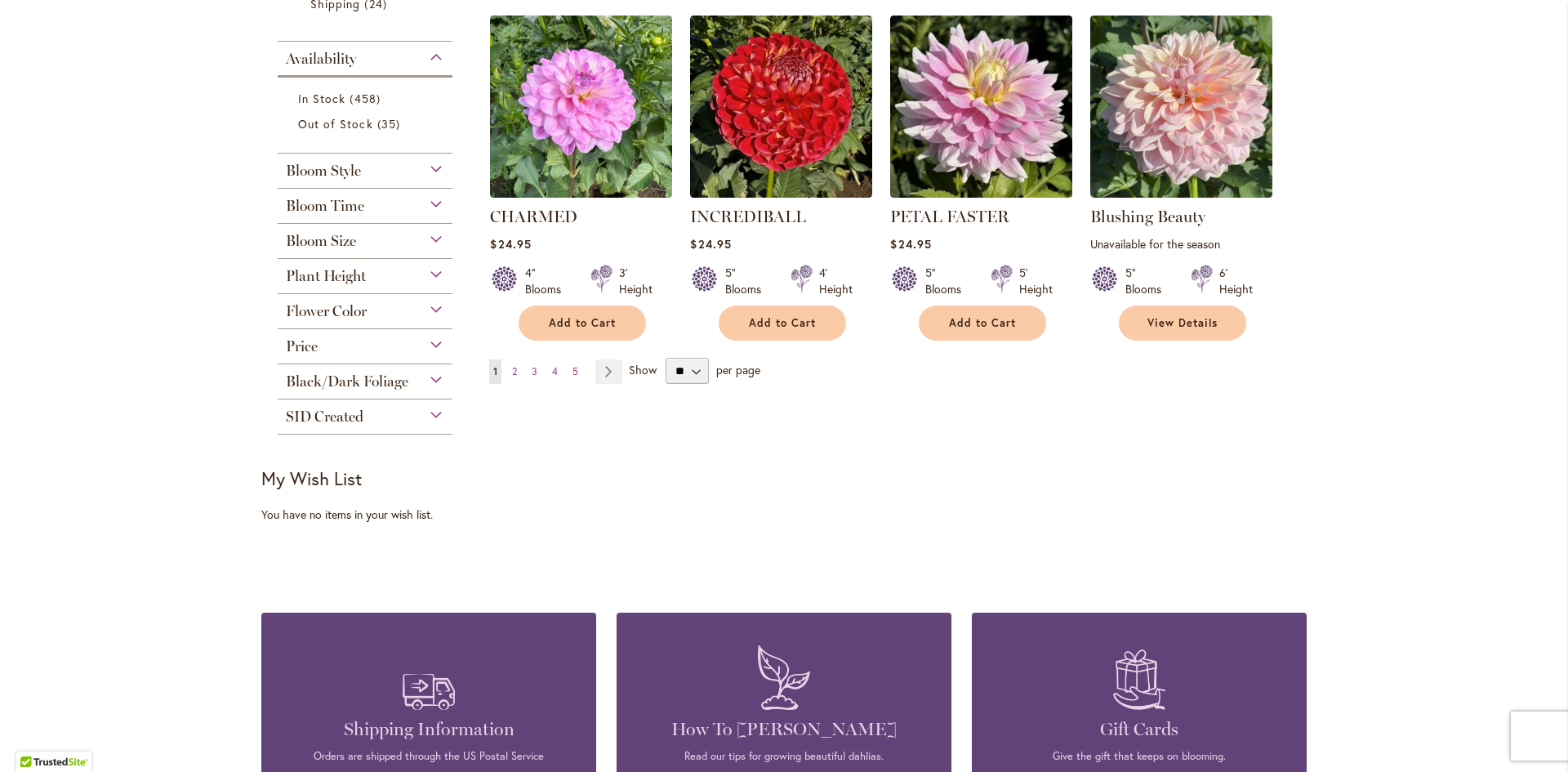
click at [356, 304] on span "Flower Color" at bounding box center [325, 311] width 81 height 18
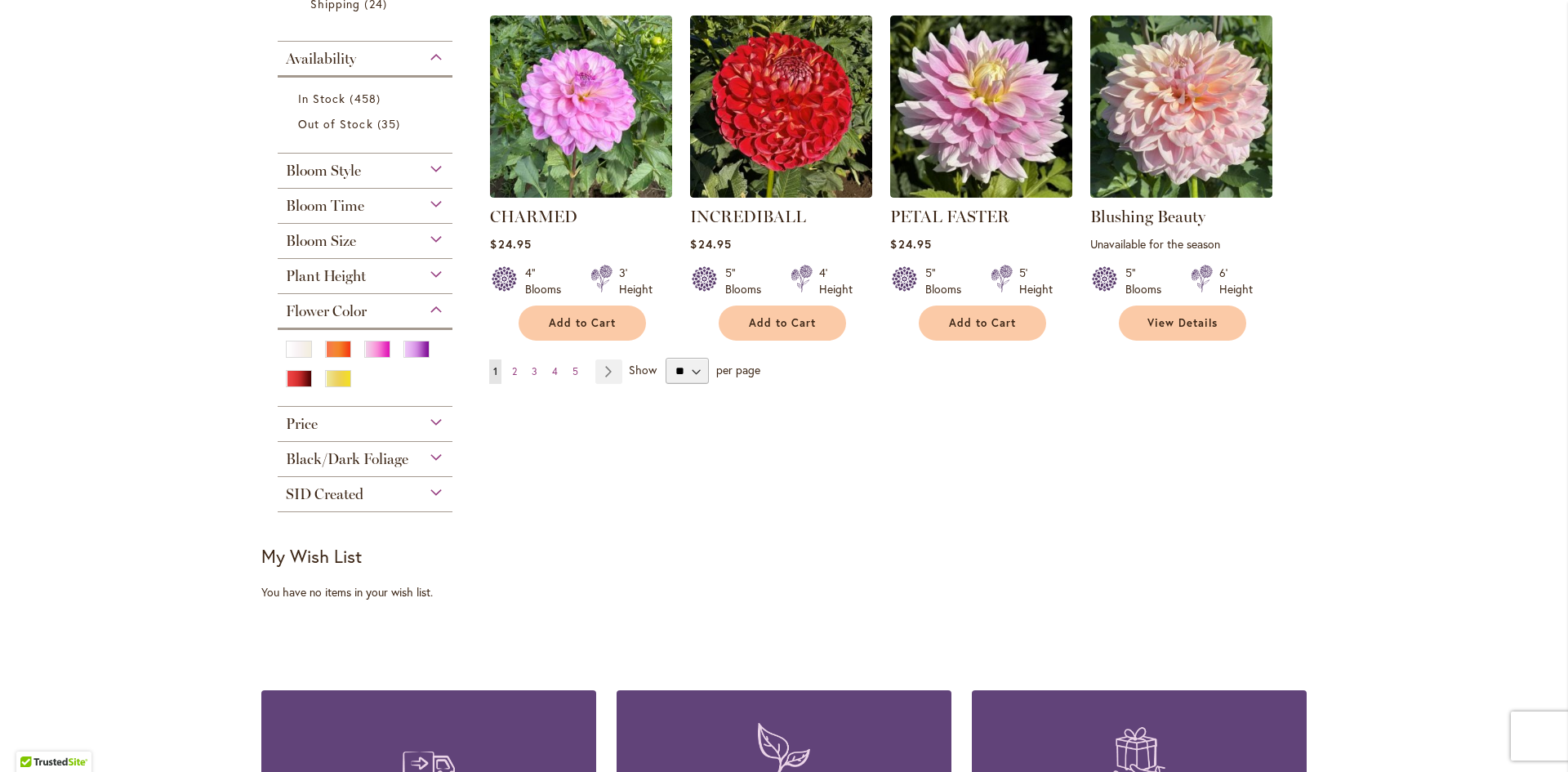
click at [404, 449] on div "Black/Dark Foliage" at bounding box center [365, 455] width 175 height 27
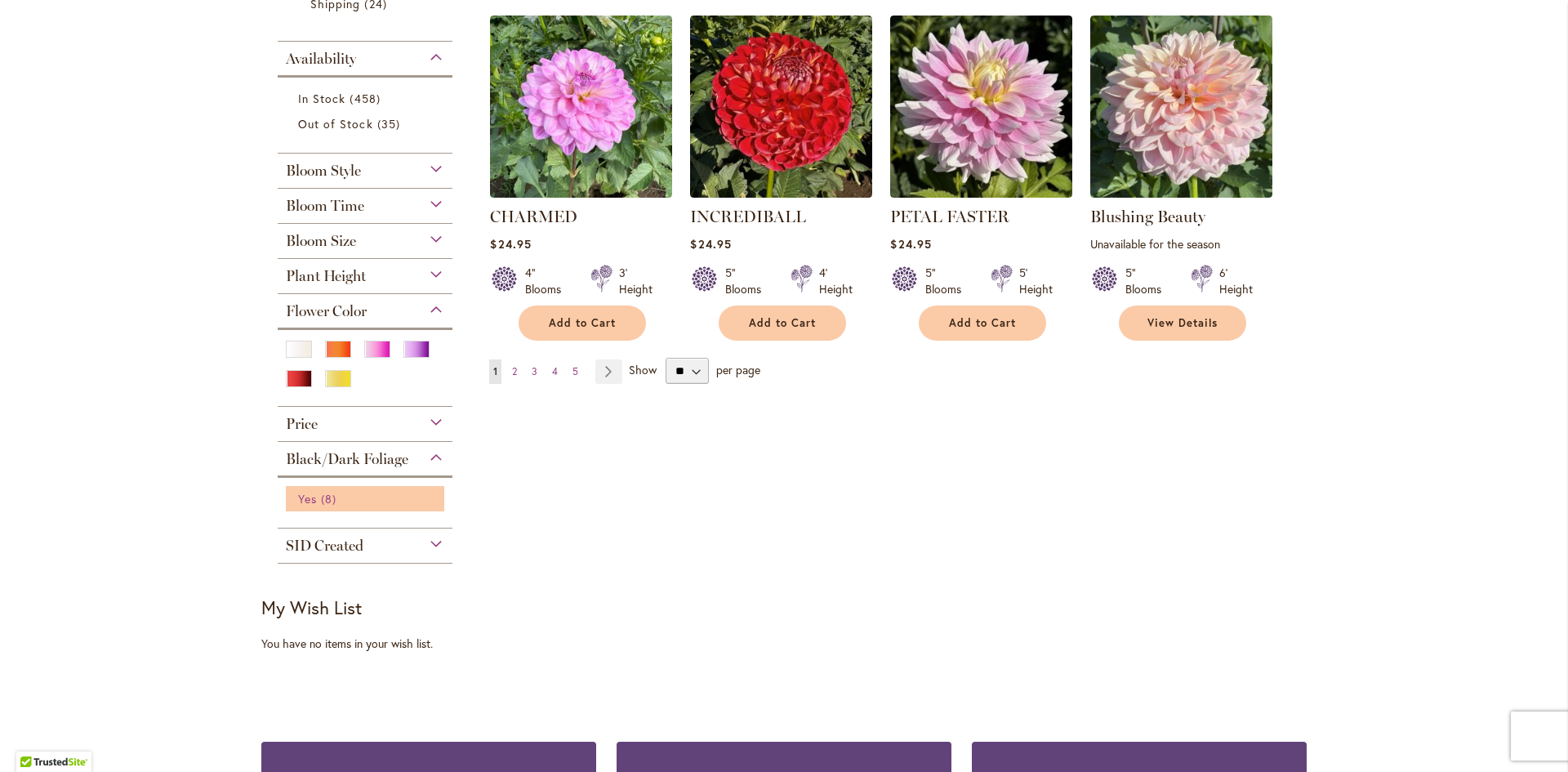
click at [324, 497] on span "8 items" at bounding box center [330, 499] width 20 height 17
